Goal: Information Seeking & Learning: Learn about a topic

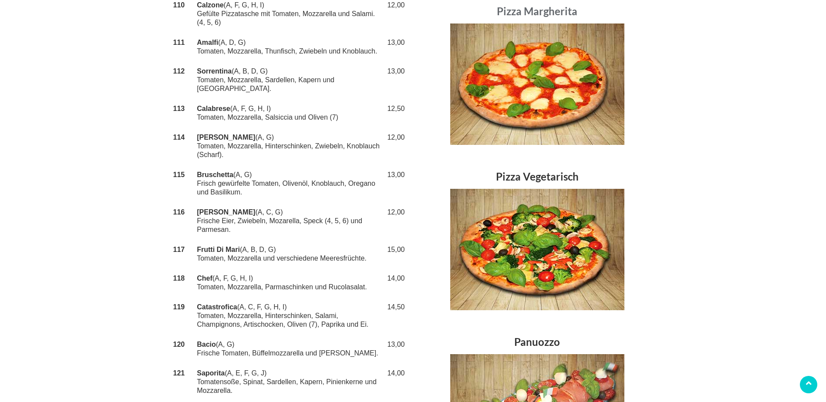
scroll to position [516, 0]
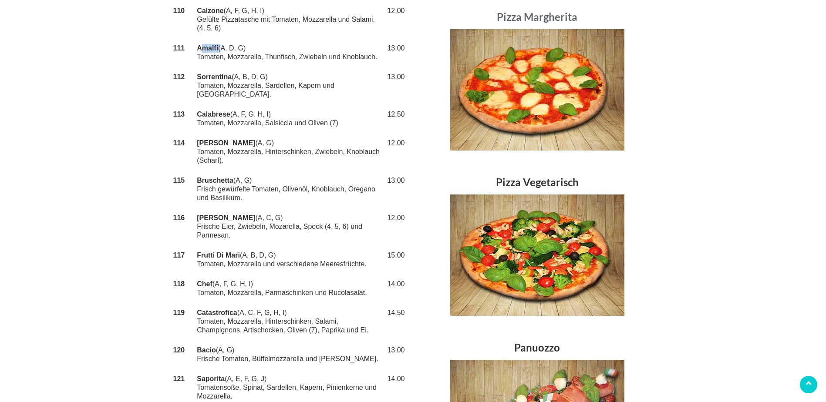
drag, startPoint x: 222, startPoint y: 39, endPoint x: 199, endPoint y: 43, distance: 23.8
click at [199, 43] on td "Amalfi (A, D, G) Tomaten, Mozzarella, Thunfisch, Zwiebeln und Knoblauch." at bounding box center [289, 52] width 188 height 29
copy td "Amalfi"
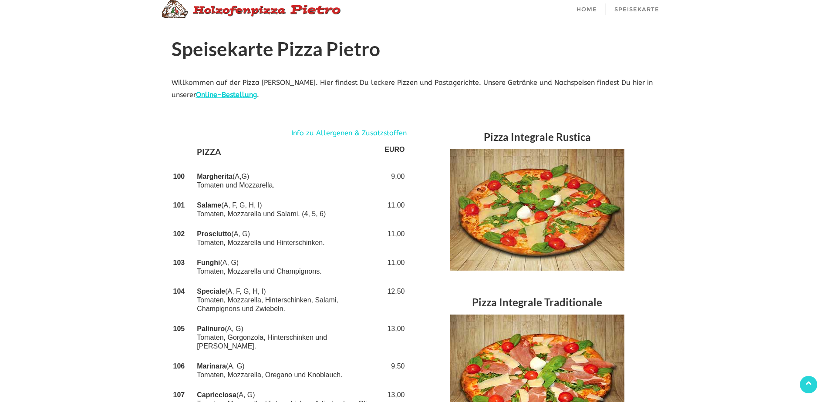
scroll to position [0, 0]
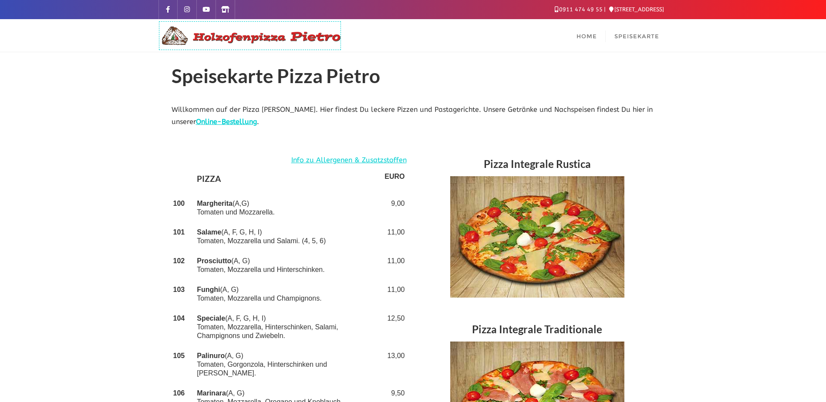
click at [253, 34] on img at bounding box center [249, 35] width 183 height 21
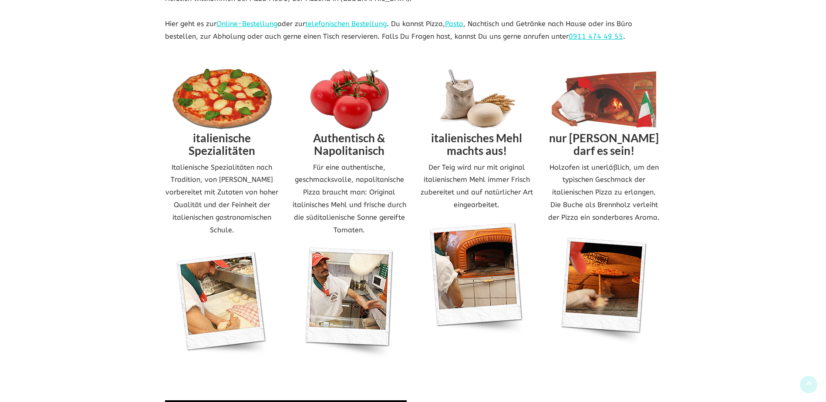
scroll to position [376, 0]
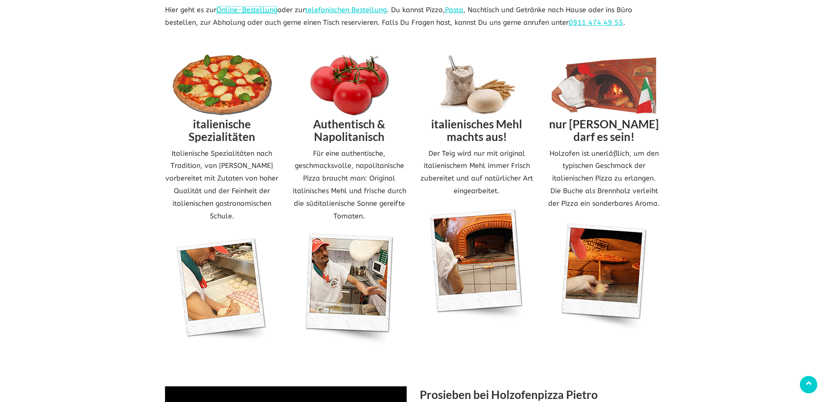
click at [261, 8] on link "Online-Bestellung" at bounding box center [246, 10] width 61 height 8
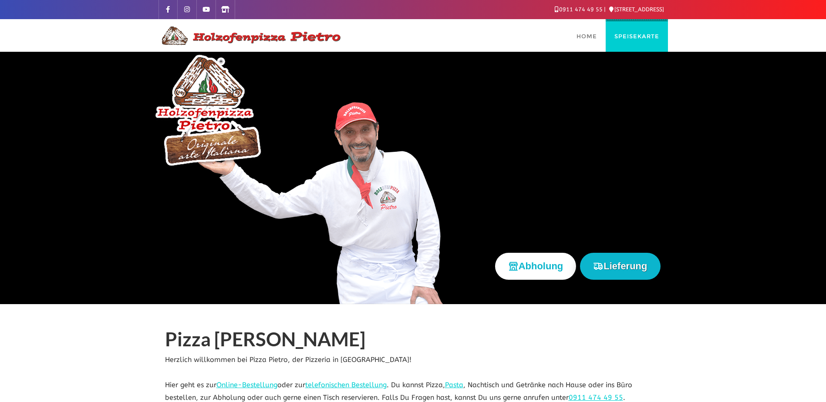
click at [637, 37] on span "Speisekarte" at bounding box center [636, 36] width 45 height 7
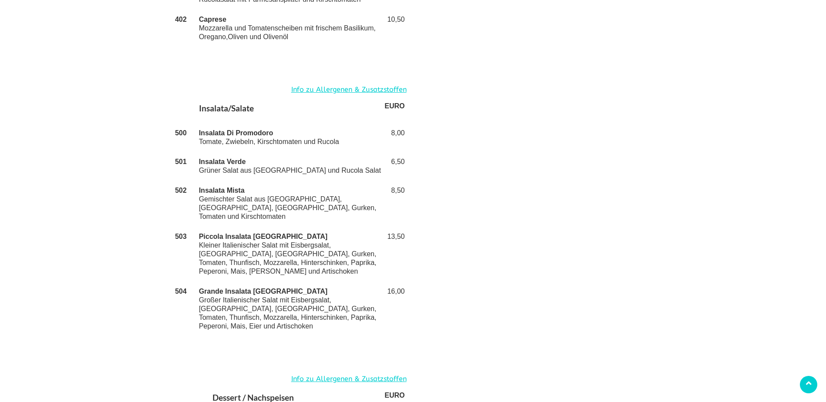
scroll to position [1814, 0]
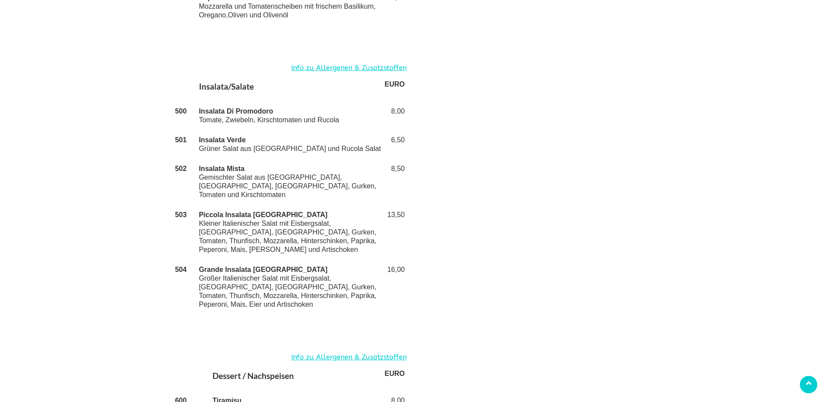
click at [272, 205] on td "Piccola Insalata [GEOGRAPHIC_DATA] Kleiner Italienischer Salat mit Eisbergsalat…" at bounding box center [290, 232] width 186 height 55
drag, startPoint x: 274, startPoint y: 185, endPoint x: 200, endPoint y: 191, distance: 74.7
click at [200, 205] on td "Piccola Insalata [GEOGRAPHIC_DATA] Kleiner Italienischer Salat mit Eisbergsalat…" at bounding box center [290, 232] width 186 height 55
copy strong "Piccola Insalata [GEOGRAPHIC_DATA]"
